Goal: Find specific page/section: Find specific page/section

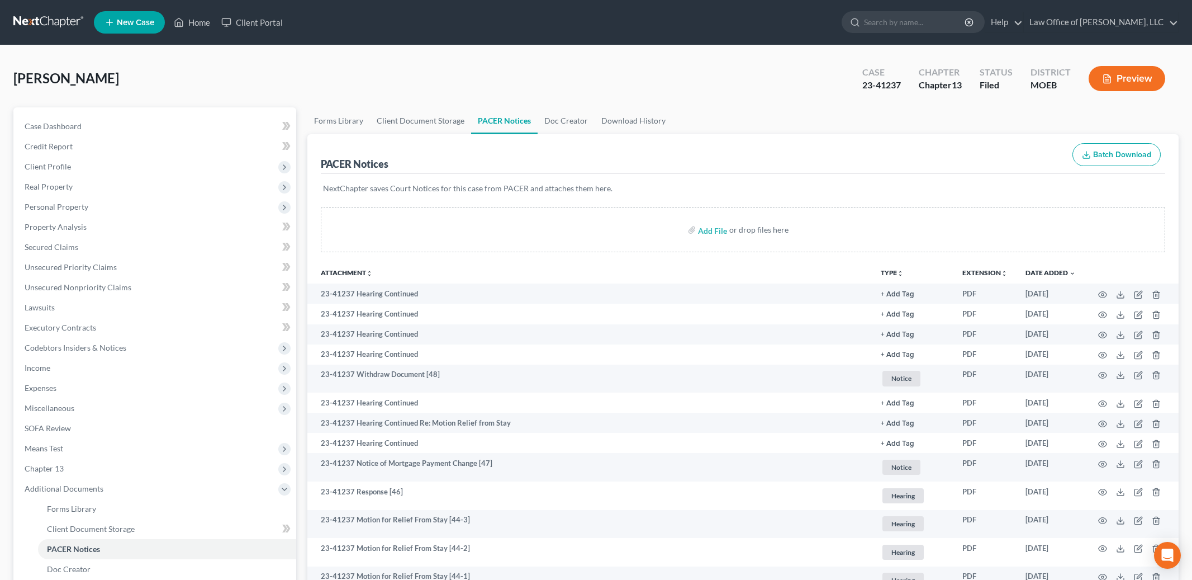
click at [195, 23] on link "Home" at bounding box center [192, 22] width 48 height 20
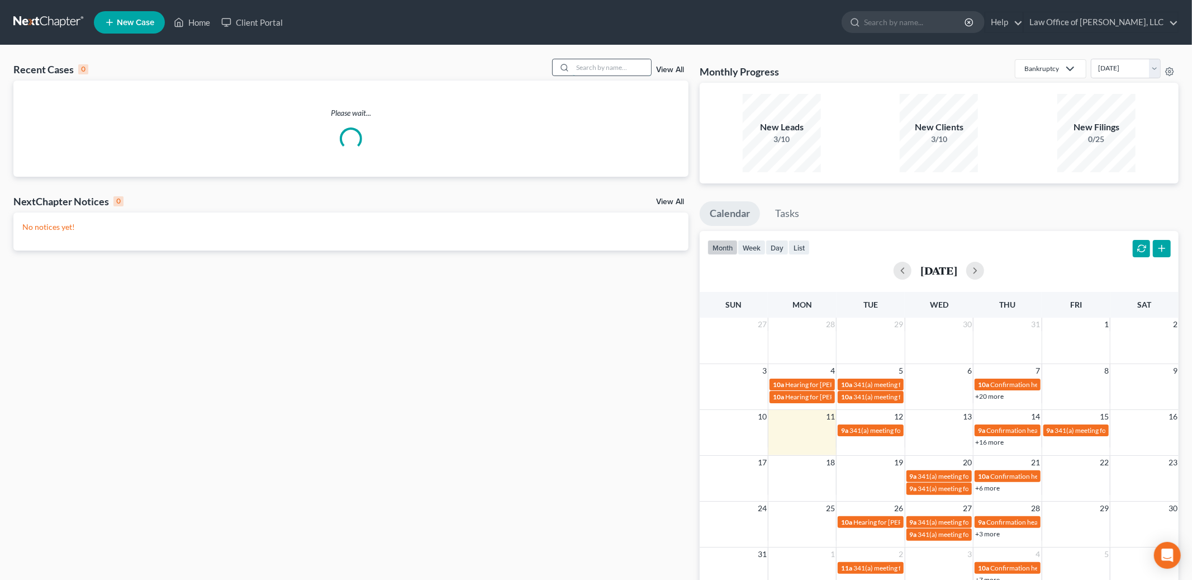
click at [595, 71] on input "search" at bounding box center [612, 67] width 78 height 16
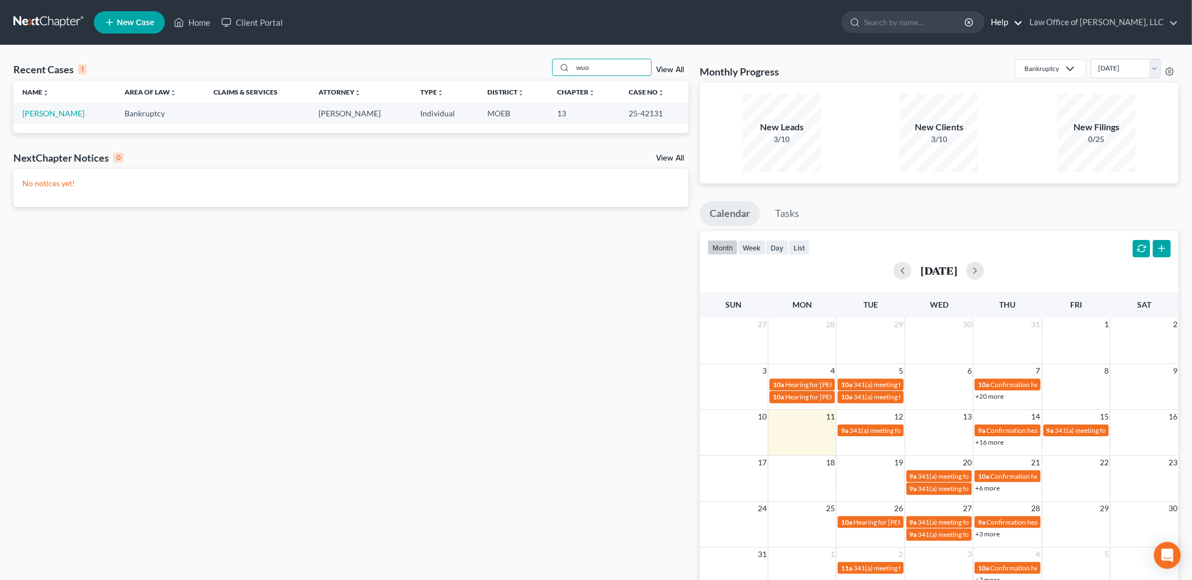
type input "wuo"
click at [64, 111] on link "[PERSON_NAME]" at bounding box center [53, 113] width 62 height 10
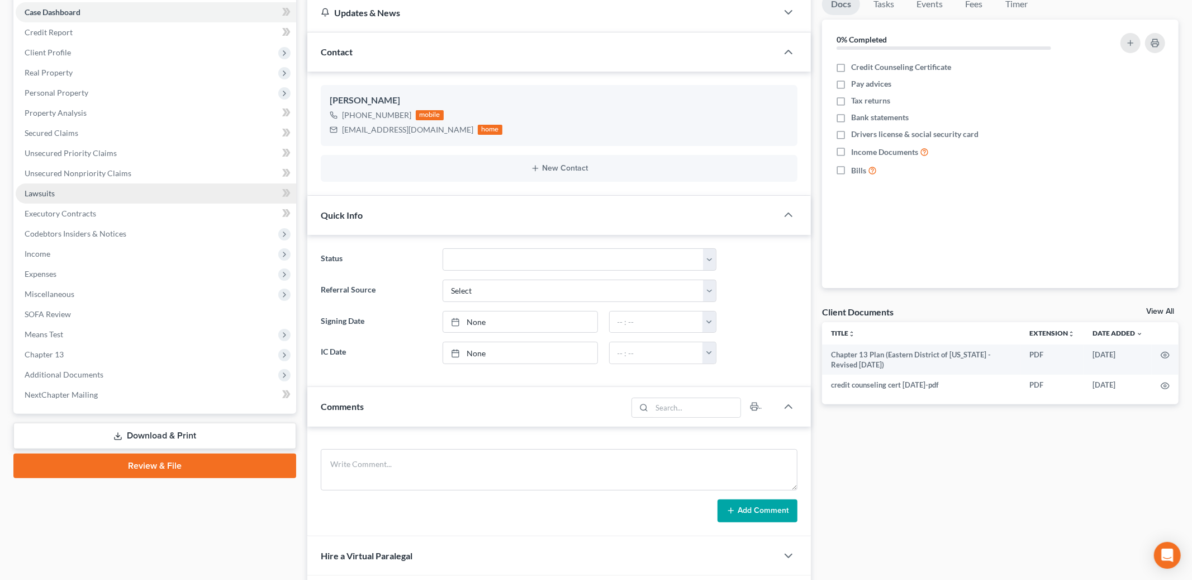
scroll to position [231, 0]
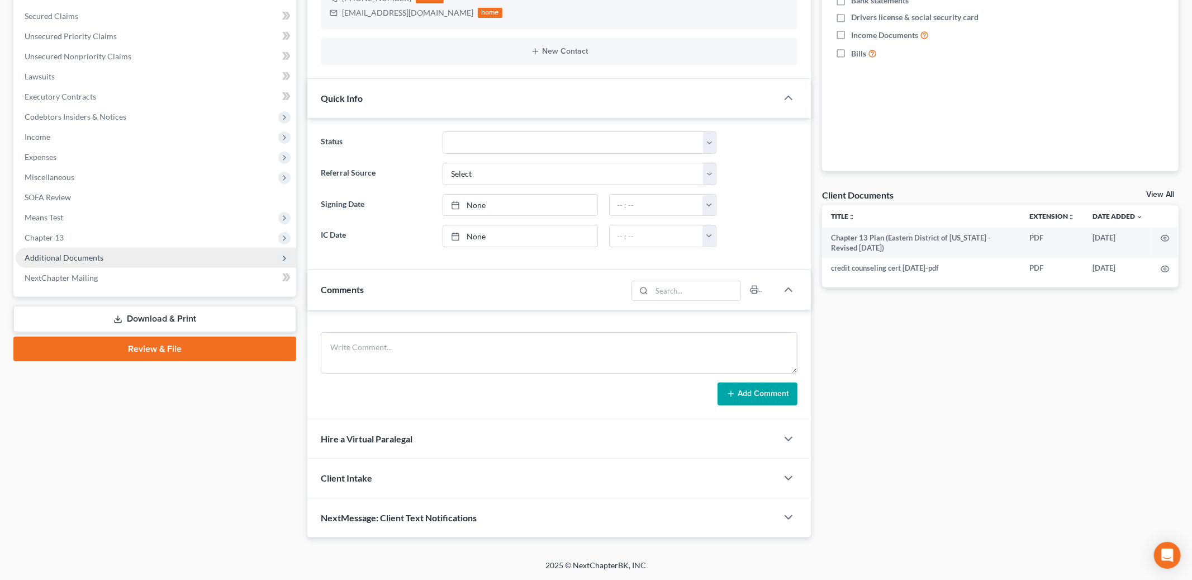
click at [92, 253] on span "Additional Documents" at bounding box center [64, 258] width 79 height 10
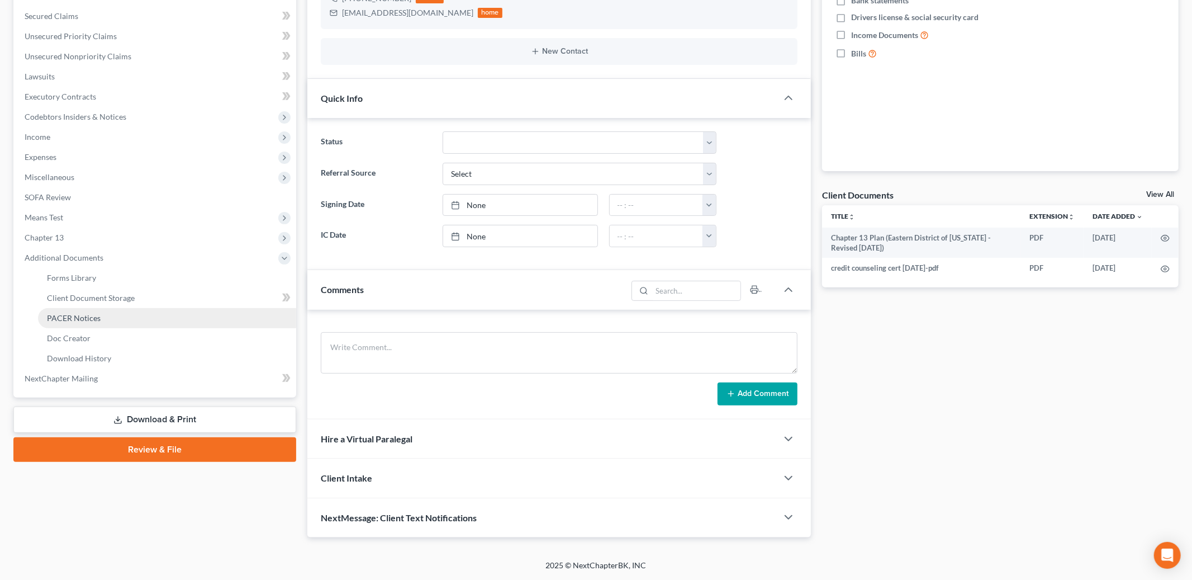
click at [94, 314] on span "PACER Notices" at bounding box center [74, 318] width 54 height 10
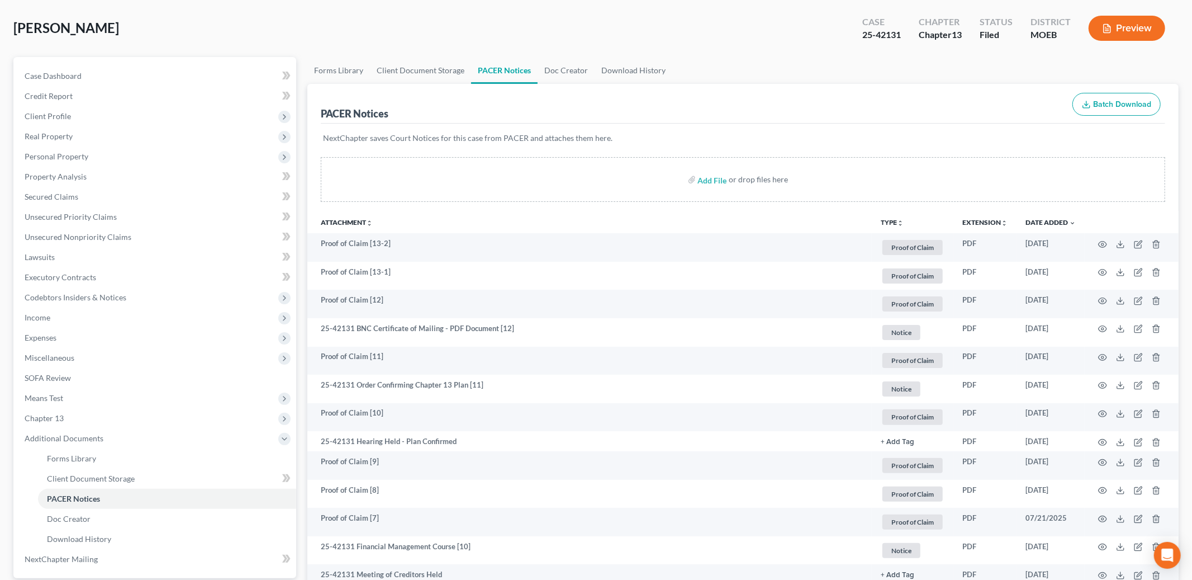
scroll to position [52, 0]
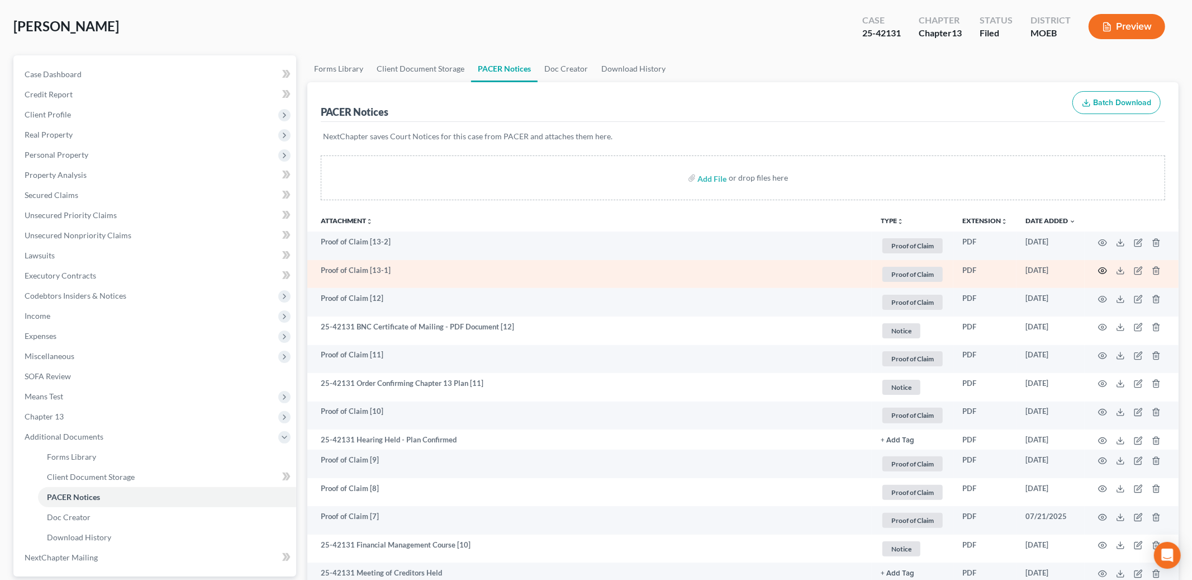
click at [1102, 273] on icon "button" at bounding box center [1103, 271] width 8 height 6
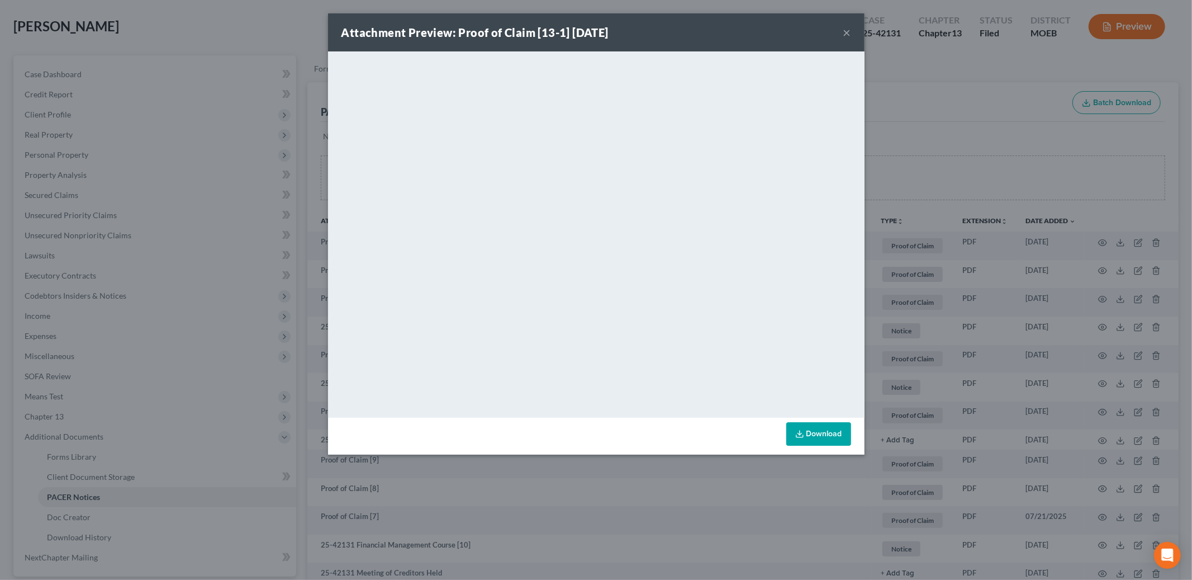
click at [846, 26] on button "×" at bounding box center [848, 32] width 8 height 13
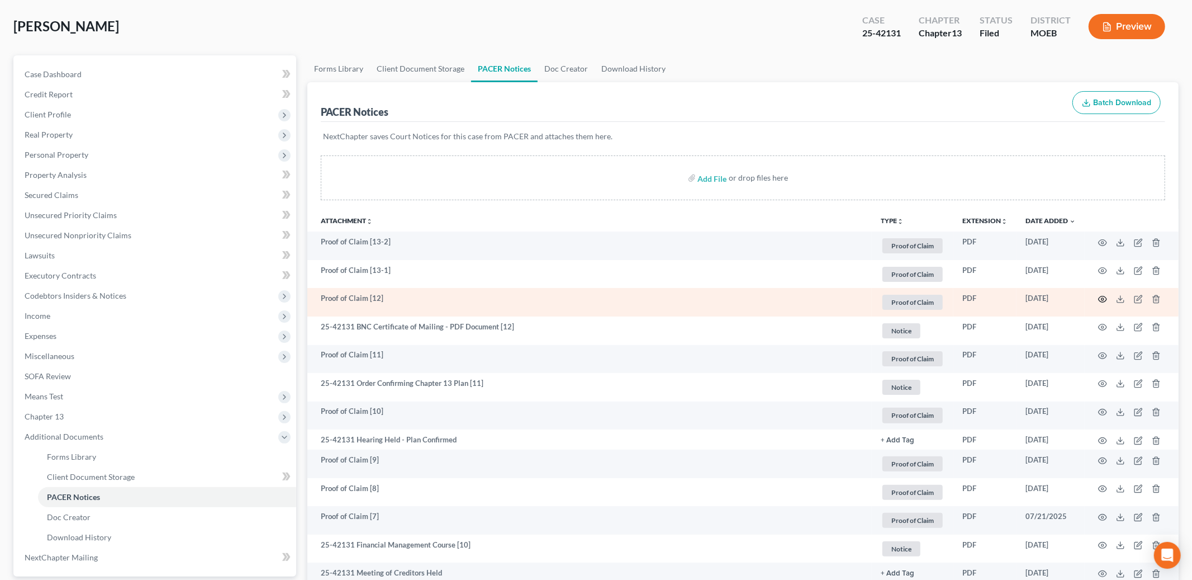
click at [1101, 298] on icon "button" at bounding box center [1102, 299] width 9 height 9
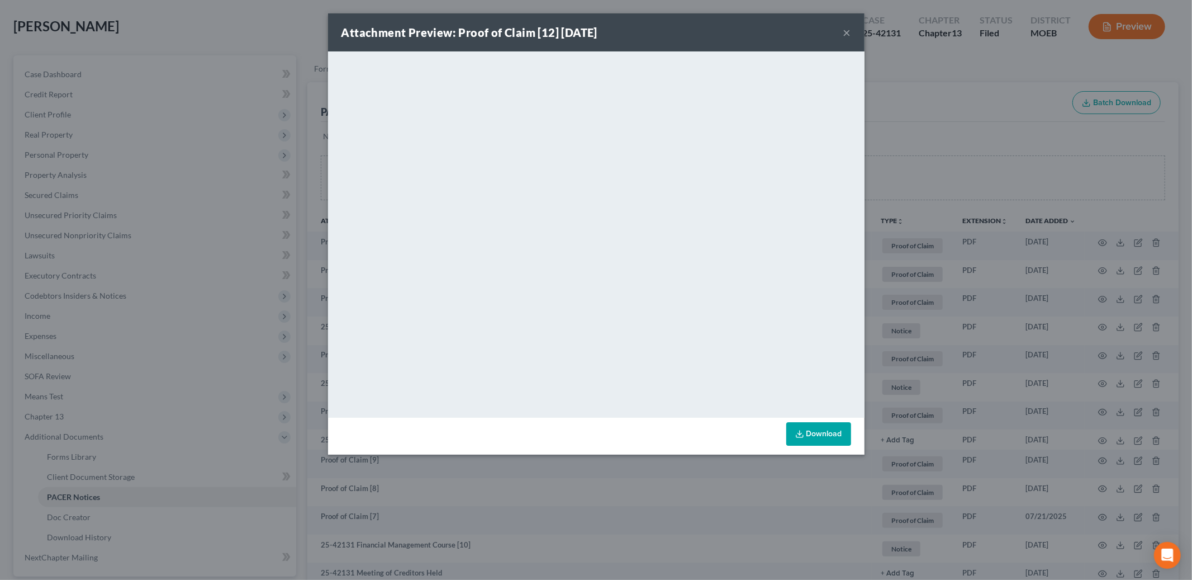
click at [853, 33] on div "Attachment Preview: Proof of Claim [12] [DATE] ×" at bounding box center [596, 32] width 537 height 38
click at [849, 33] on button "×" at bounding box center [848, 32] width 8 height 13
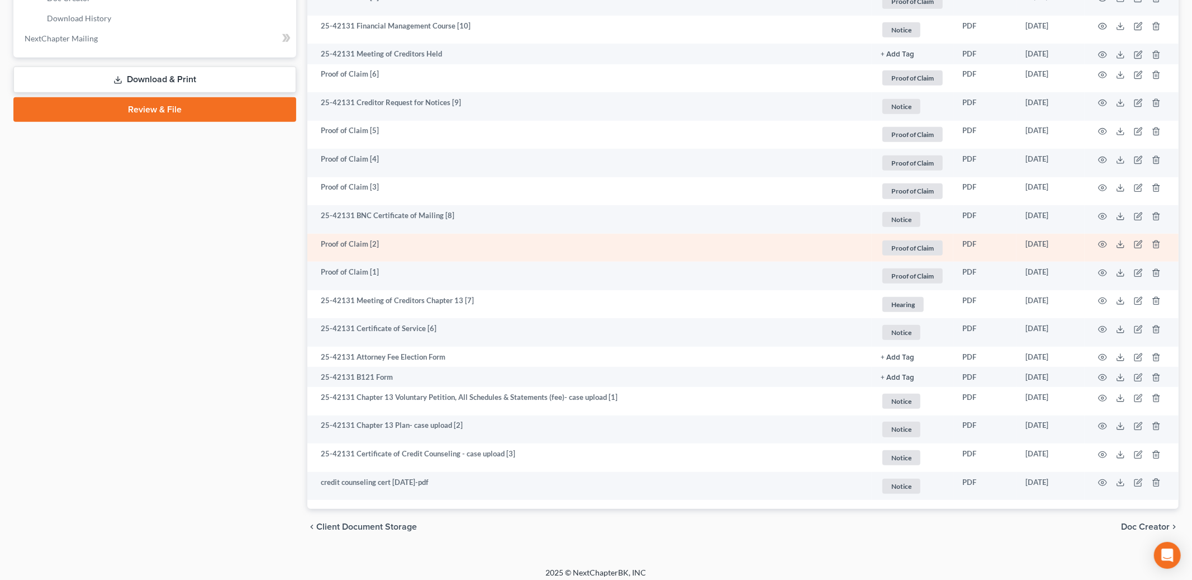
scroll to position [577, 0]
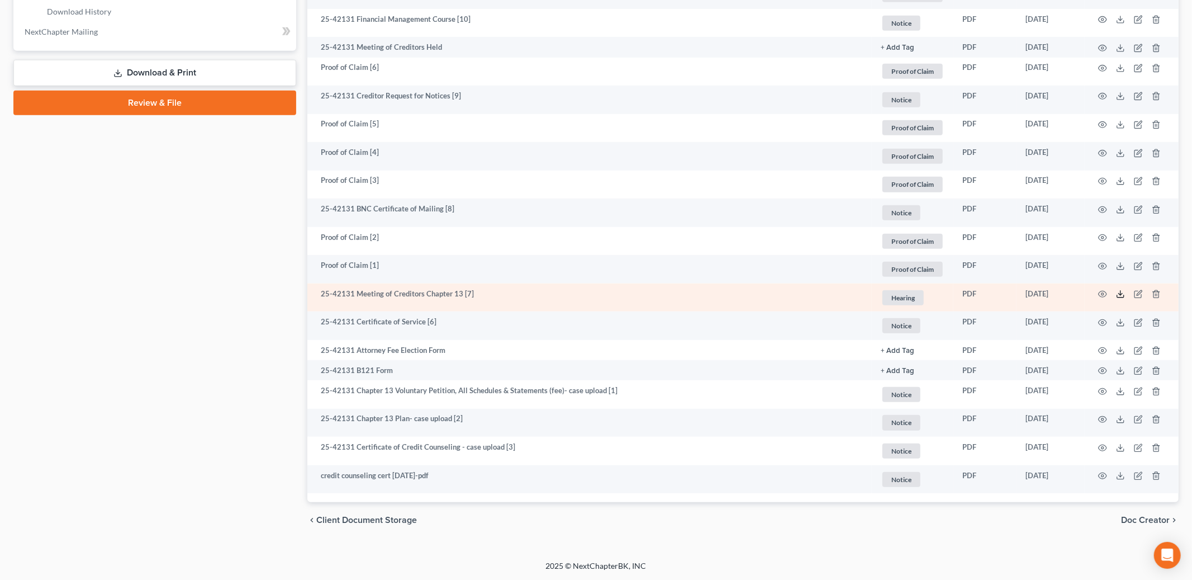
click at [1120, 296] on icon at bounding box center [1120, 294] width 9 height 9
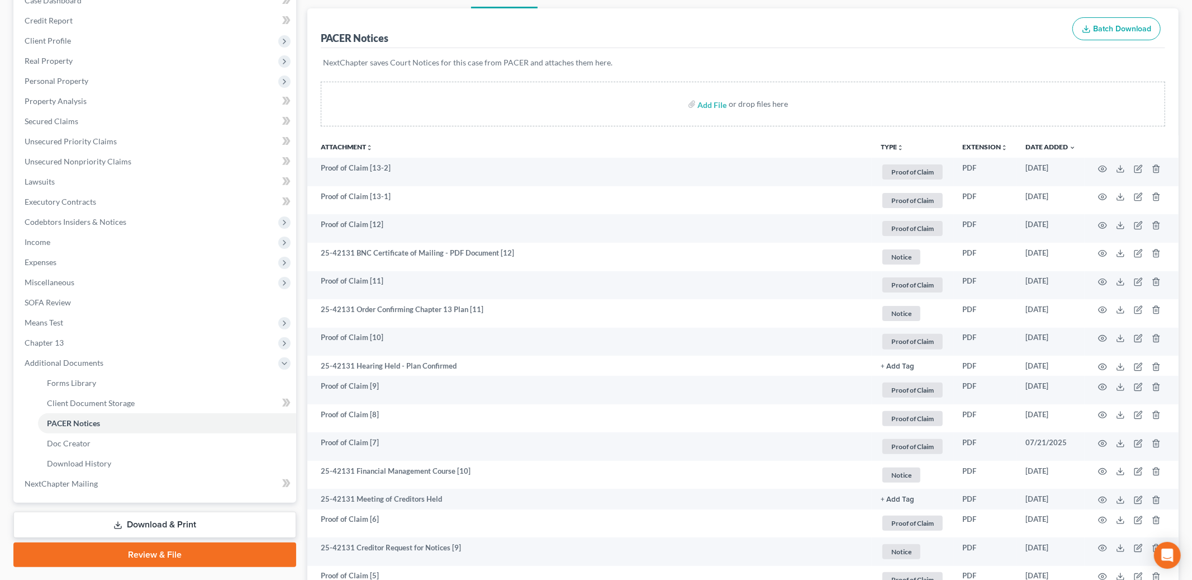
scroll to position [0, 0]
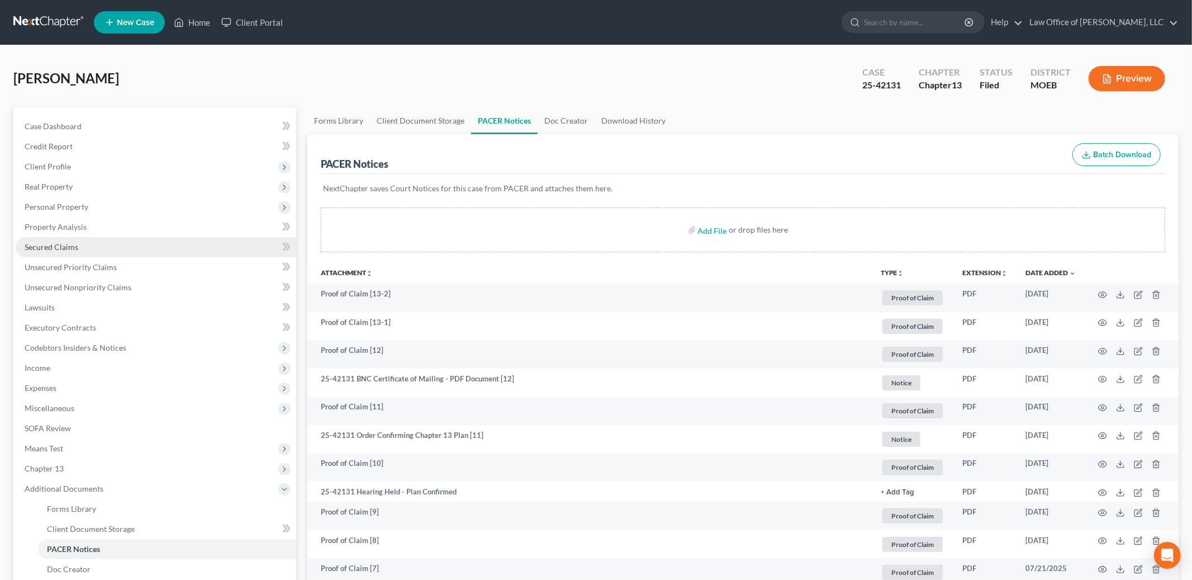
click at [97, 249] on link "Secured Claims" at bounding box center [156, 247] width 281 height 20
